Goal: Information Seeking & Learning: Learn about a topic

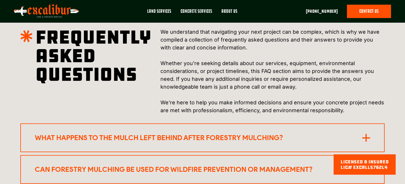
scroll to position [1201, 0]
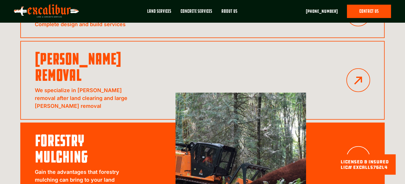
scroll to position [618, 0]
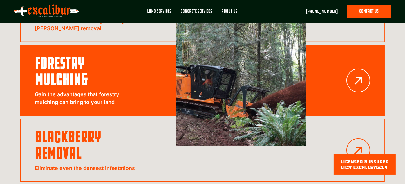
click at [107, 74] on h3 "Forestry Mulching" at bounding box center [85, 71] width 101 height 32
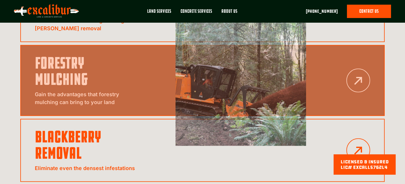
scroll to position [634, 0]
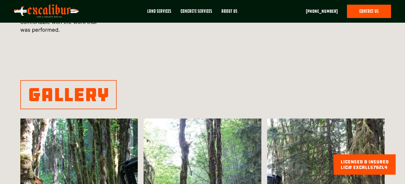
scroll to position [618, 0]
